Goal: Task Accomplishment & Management: Complete application form

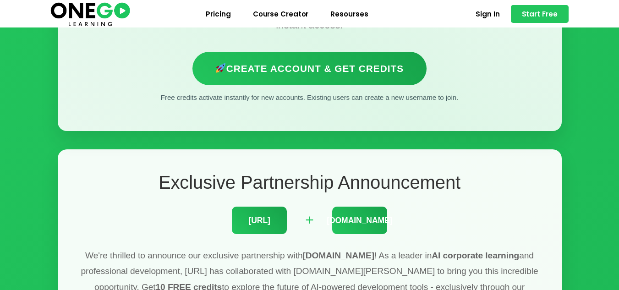
scroll to position [165, 0]
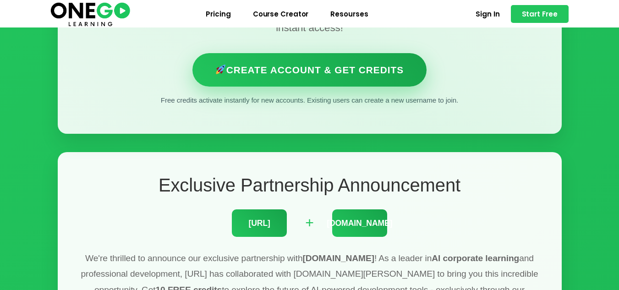
click at [345, 69] on link "Create Account & Get Credits" at bounding box center [309, 69] width 234 height 33
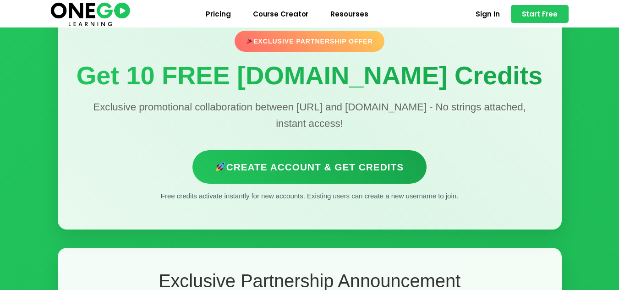
scroll to position [82, 0]
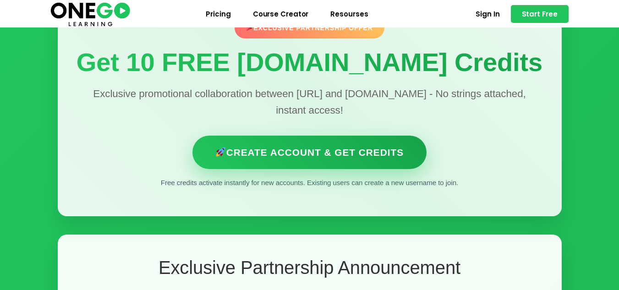
click at [310, 159] on link "Create Account & Get Credits" at bounding box center [309, 152] width 234 height 33
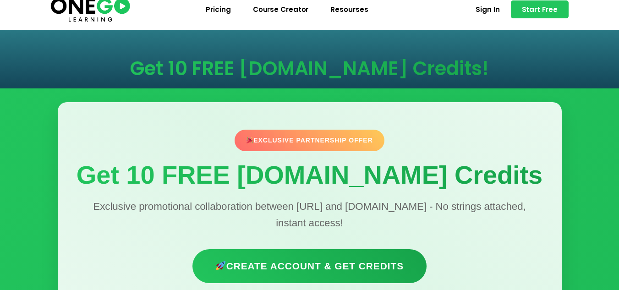
scroll to position [0, 0]
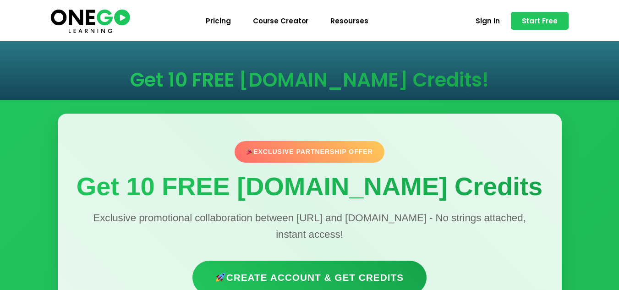
click at [282, 19] on span "Course Creator" at bounding box center [281, 20] width 56 height 7
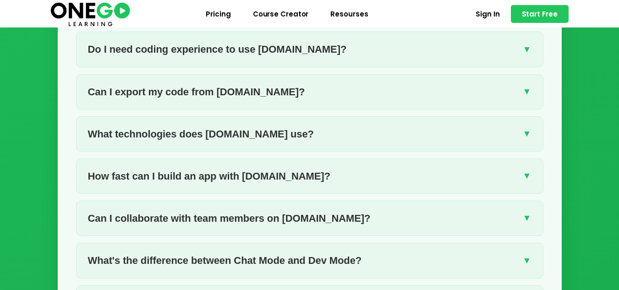
scroll to position [1438, 0]
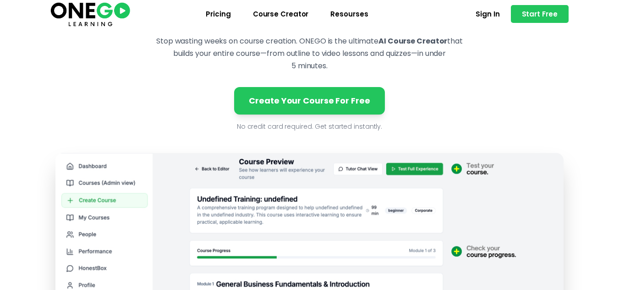
scroll to position [163, 0]
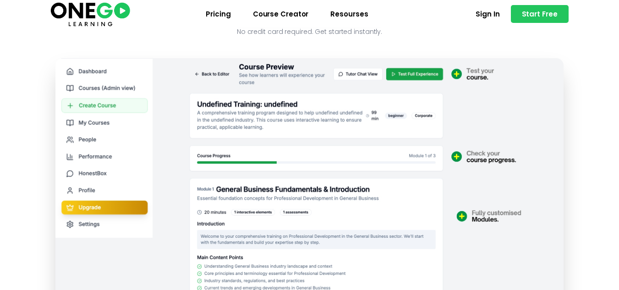
click at [283, 119] on img at bounding box center [309, 237] width 508 height 359
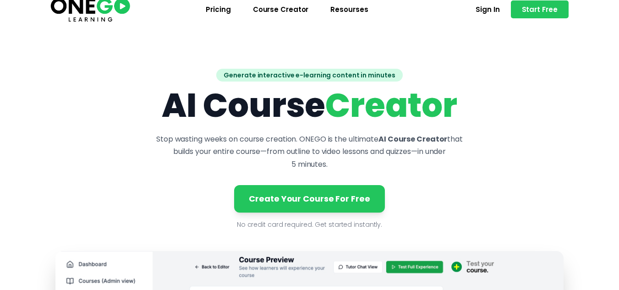
scroll to position [11, 0]
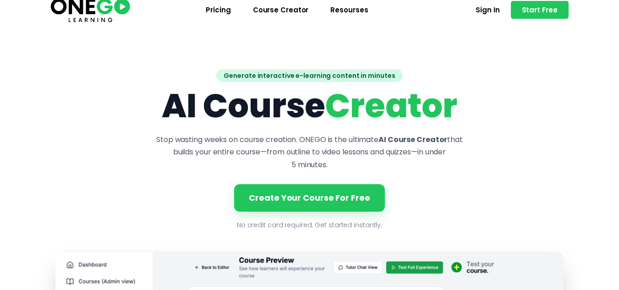
click at [302, 195] on link "Create Your Course For Free" at bounding box center [309, 197] width 150 height 27
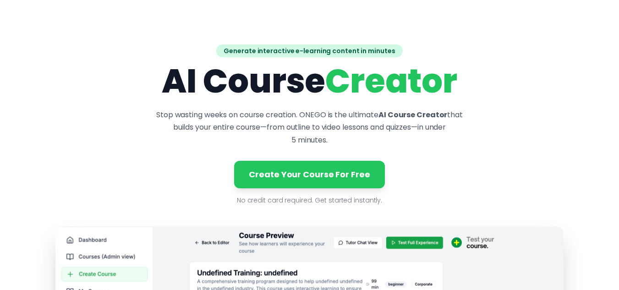
scroll to position [0, 0]
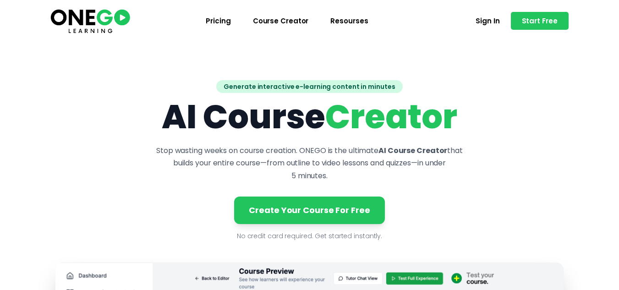
click at [275, 17] on span "Course Creator" at bounding box center [281, 20] width 56 height 7
click at [91, 14] on img at bounding box center [90, 20] width 83 height 27
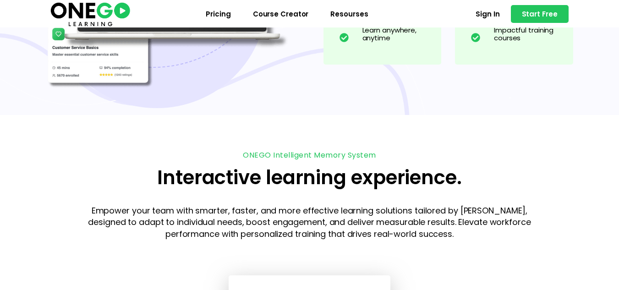
scroll to position [1009, 0]
